Goal: Transaction & Acquisition: Purchase product/service

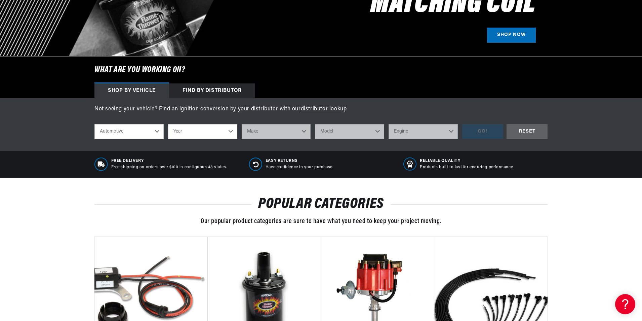
scroll to position [202, 0]
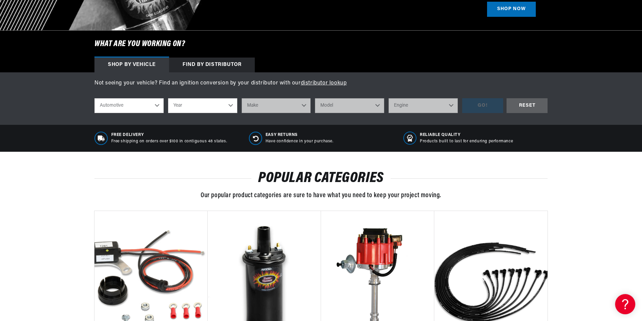
click at [149, 102] on select "Automotive Agricultural Industrial Marine Motorcycle" at bounding box center [128, 105] width 69 height 15
click at [94, 98] on select "Automotive Agricultural Industrial Marine Motorcycle" at bounding box center [128, 105] width 69 height 15
select select "Agricultural"
click at [198, 106] on select "Year 1970 1965 1964 1960 1959 1958 1957 1939 1938 1937" at bounding box center [202, 105] width 69 height 15
click at [266, 138] on p "Have confidence in your purchase." at bounding box center [299, 141] width 68 height 6
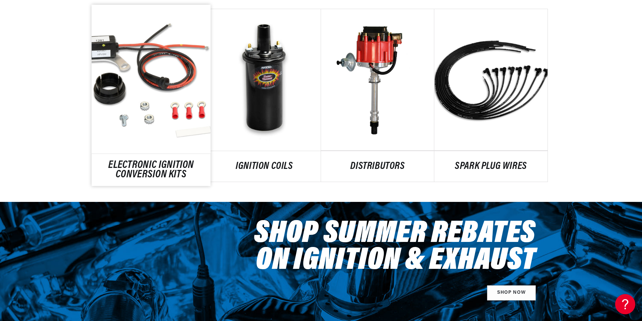
scroll to position [0, 420]
click at [167, 161] on link "ELECTRONIC IGNITION CONVERSION KITS" at bounding box center [151, 170] width 119 height 18
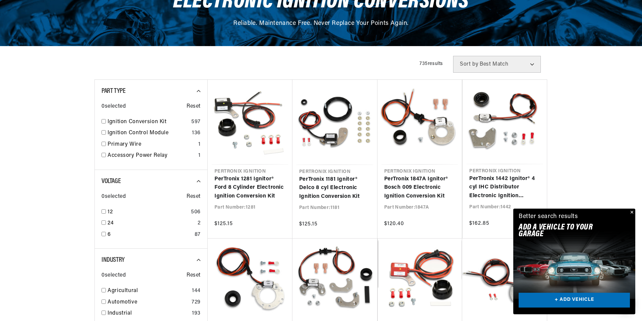
click at [629, 211] on button "Close" at bounding box center [631, 212] width 8 height 8
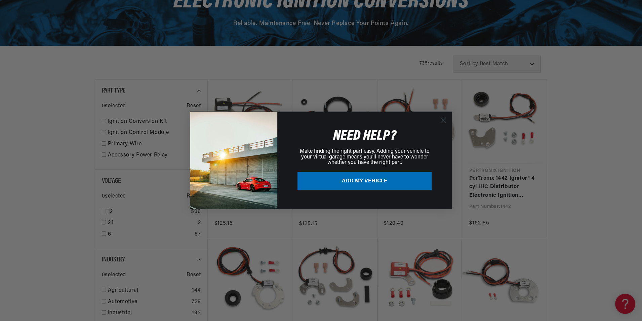
scroll to position [0, 420]
click at [441, 121] on circle "Close dialog" at bounding box center [443, 120] width 11 height 11
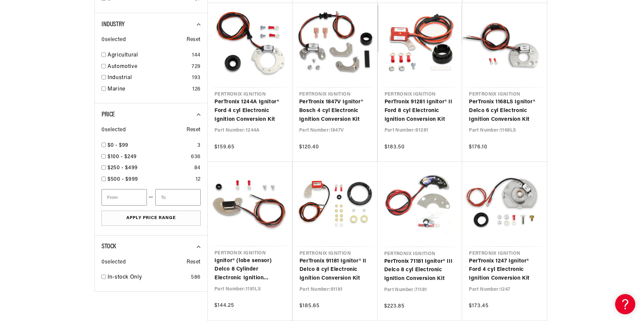
scroll to position [0, 839]
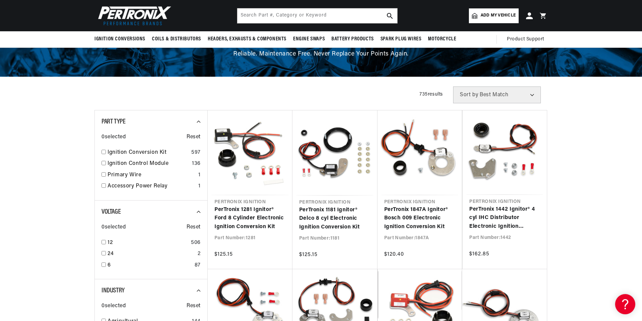
scroll to position [101, 0]
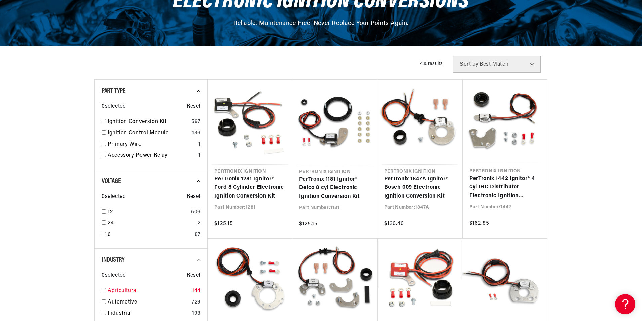
click at [117, 292] on link "Agricultural" at bounding box center [149, 290] width 82 height 9
checkbox input "true"
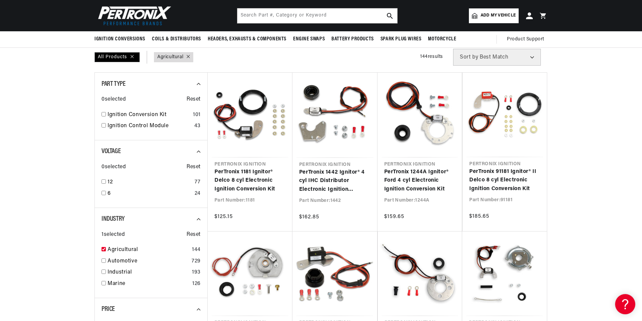
scroll to position [101, 0]
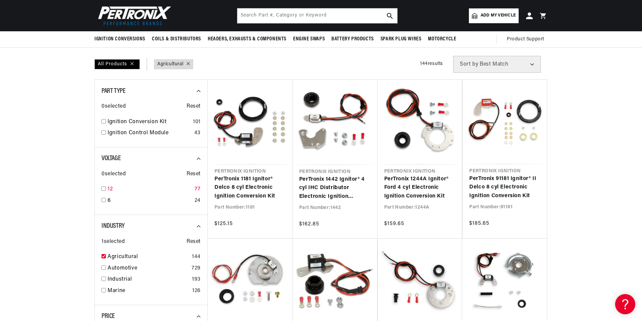
click at [108, 189] on link "12" at bounding box center [150, 189] width 84 height 9
checkbox input "true"
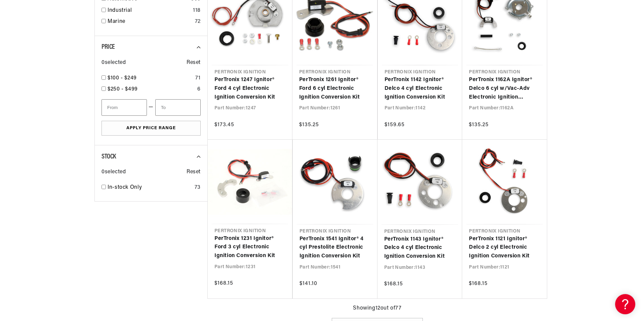
scroll to position [0, 34]
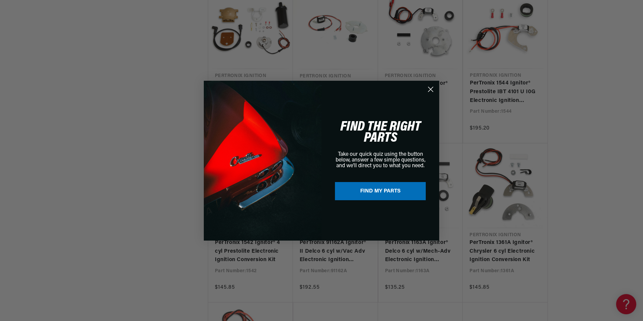
drag, startPoint x: 429, startPoint y: 88, endPoint x: 459, endPoint y: 84, distance: 29.5
click at [430, 89] on icon "Close dialog" at bounding box center [430, 89] width 5 height 5
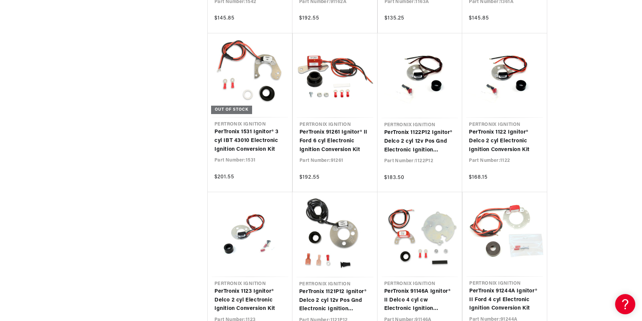
scroll to position [0, 420]
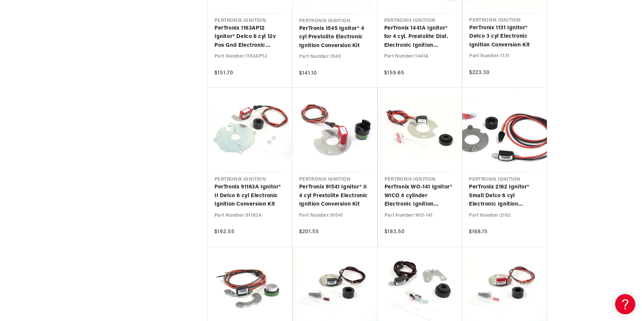
scroll to position [0, 420]
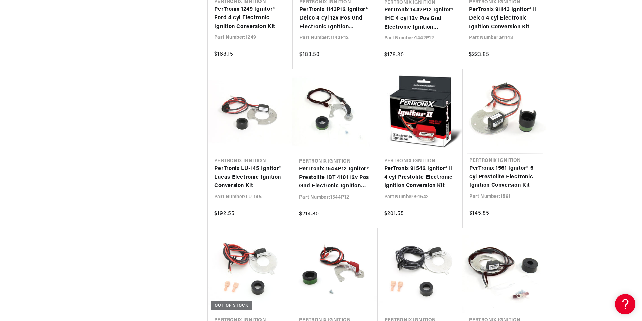
scroll to position [0, 839]
click at [401, 177] on link "PerTronix 91542 Ignitor® II 4 cyl Prestolite Electronic Ignition Conversion Kit" at bounding box center [419, 177] width 71 height 26
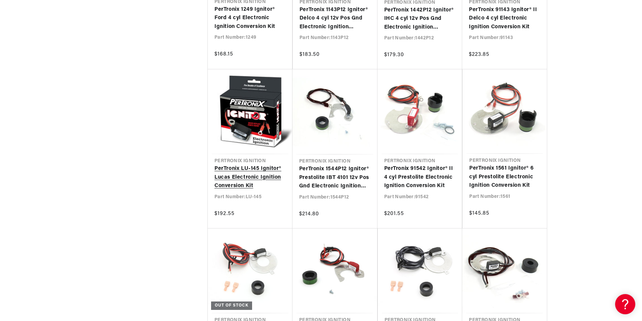
scroll to position [0, 0]
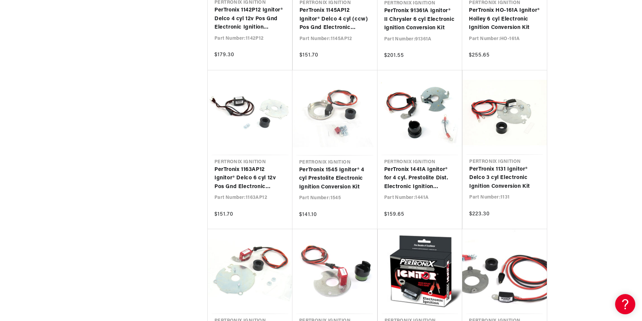
scroll to position [1613, 0]
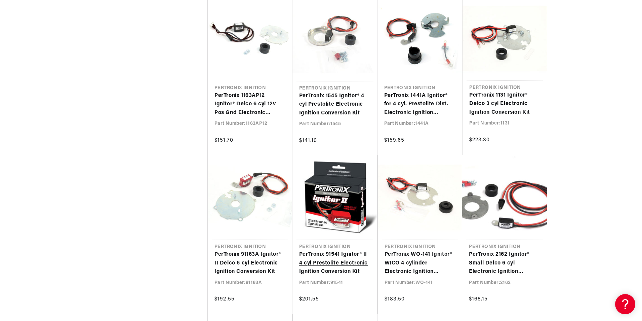
click at [339, 270] on link "PerTronix 91541 Ignitor® II 4 cyl Prestolite Electronic Ignition Conversion Kit" at bounding box center [334, 263] width 71 height 26
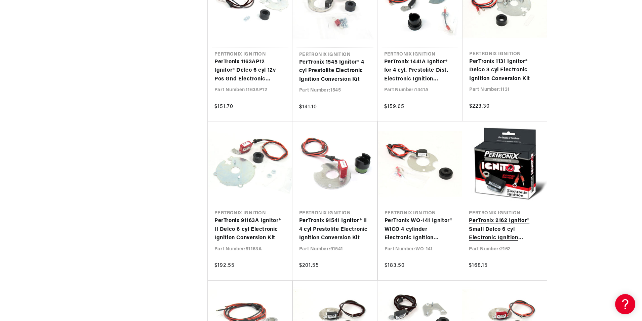
scroll to position [0, 420]
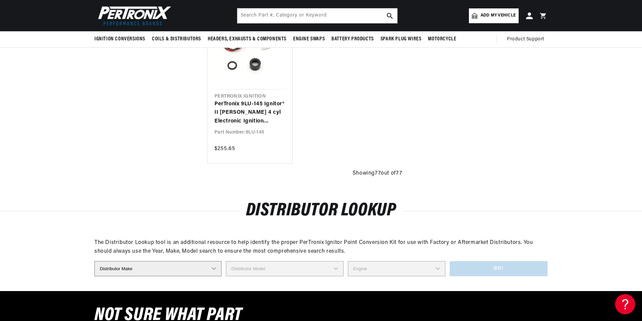
scroll to position [3058, 0]
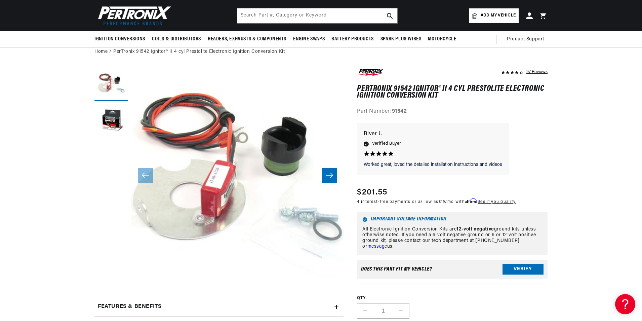
scroll to position [0, 383]
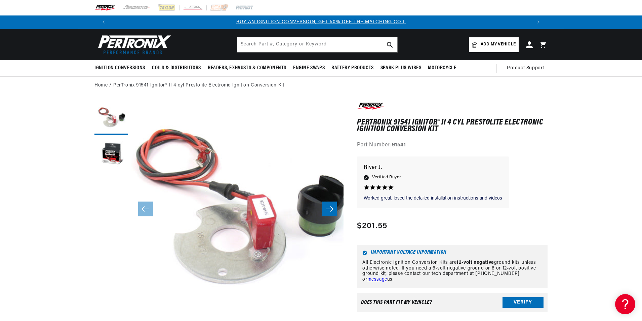
click at [325, 209] on button "Slide right" at bounding box center [329, 208] width 15 height 15
